Goal: Task Accomplishment & Management: Manage account settings

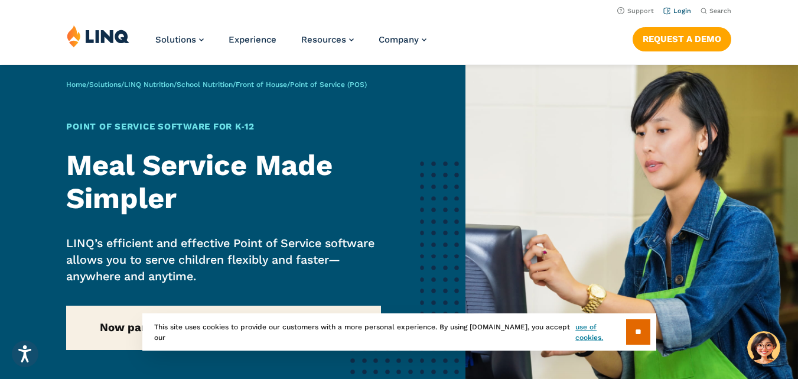
click at [682, 11] on link "Login" at bounding box center [678, 11] width 28 height 8
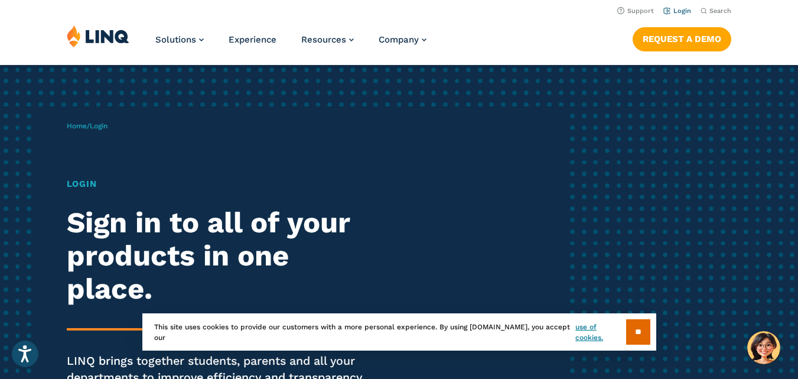
click at [683, 7] on link "Login" at bounding box center [678, 11] width 28 height 8
click at [636, 327] on input "**" at bounding box center [638, 331] width 24 height 25
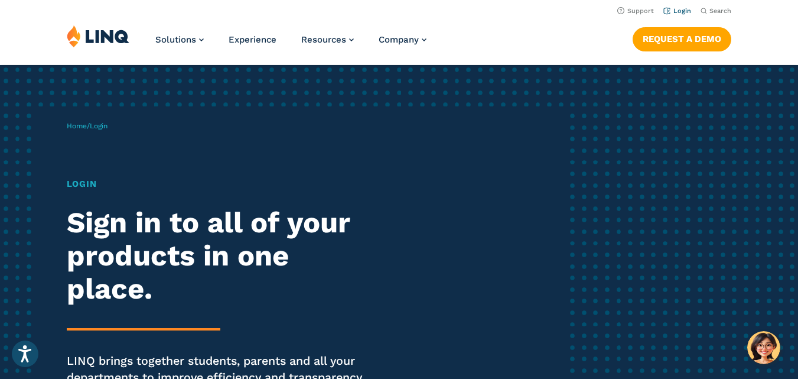
click at [681, 11] on link "Login" at bounding box center [678, 11] width 28 height 8
